Goal: Find specific page/section

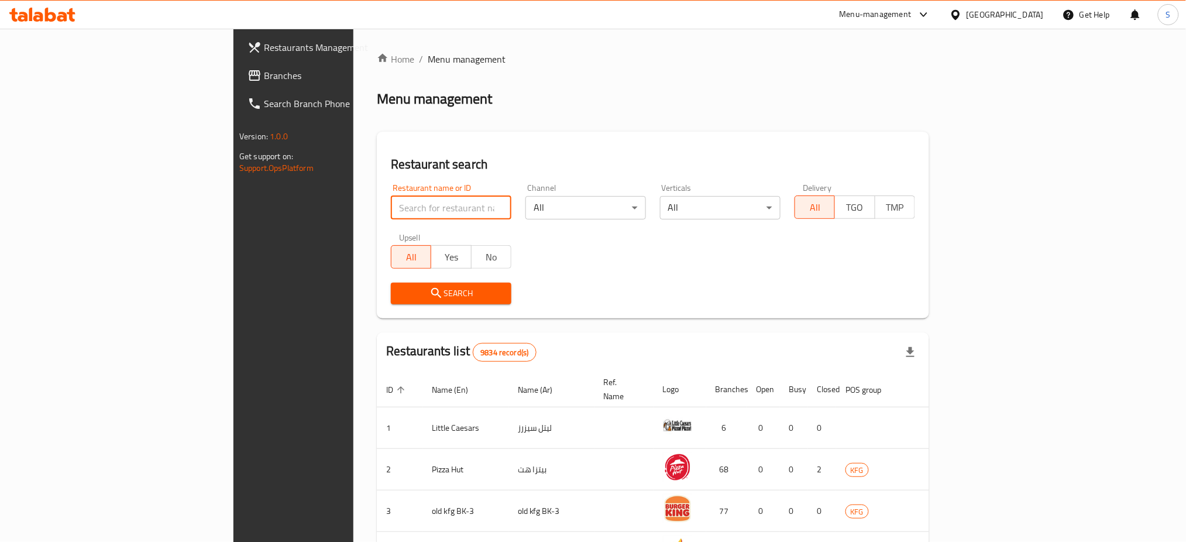
click at [391, 215] on input "search" at bounding box center [451, 207] width 121 height 23
paste input "26640"
type input "26640"
click button "Search" at bounding box center [451, 294] width 121 height 22
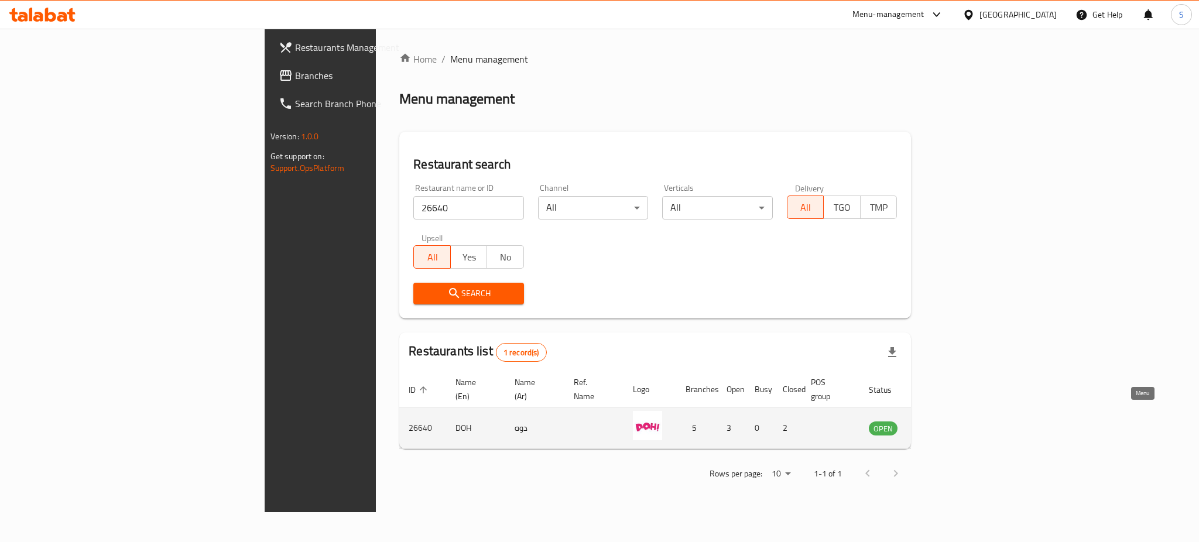
click at [944, 421] on icon "enhanced table" at bounding box center [937, 428] width 14 height 14
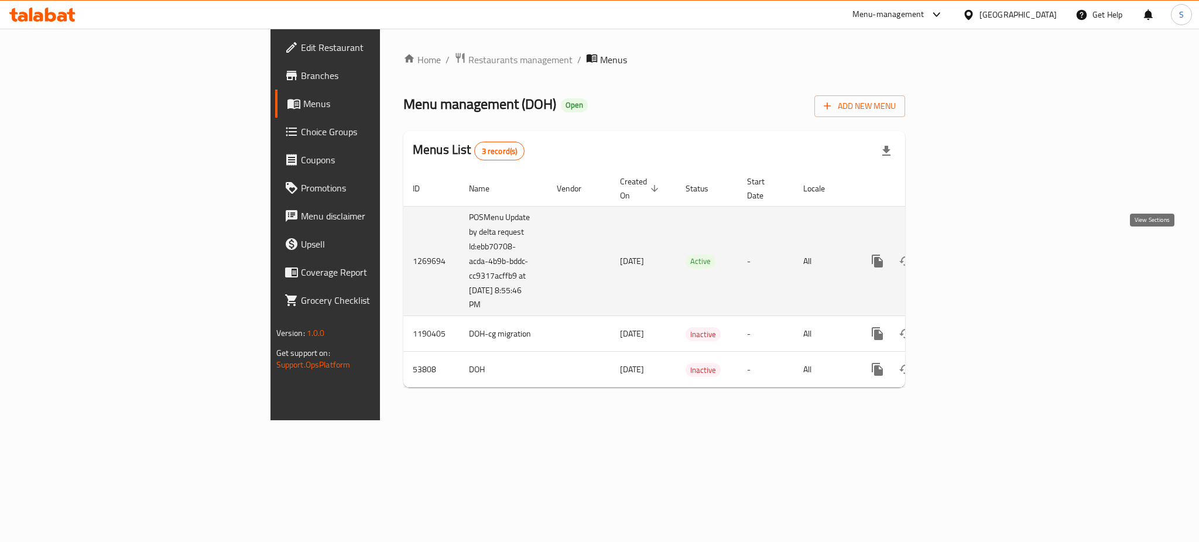
click at [969, 254] on icon "enhanced table" at bounding box center [962, 261] width 14 height 14
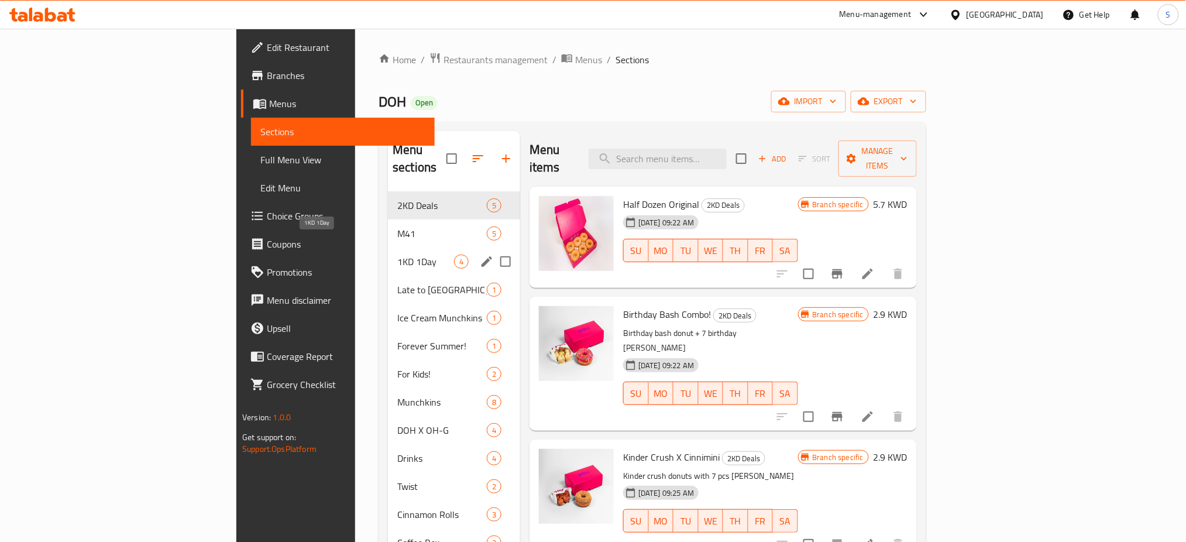
click at [397, 255] on span "1KD 1Day" at bounding box center [425, 262] width 57 height 14
